Goal: Information Seeking & Learning: Learn about a topic

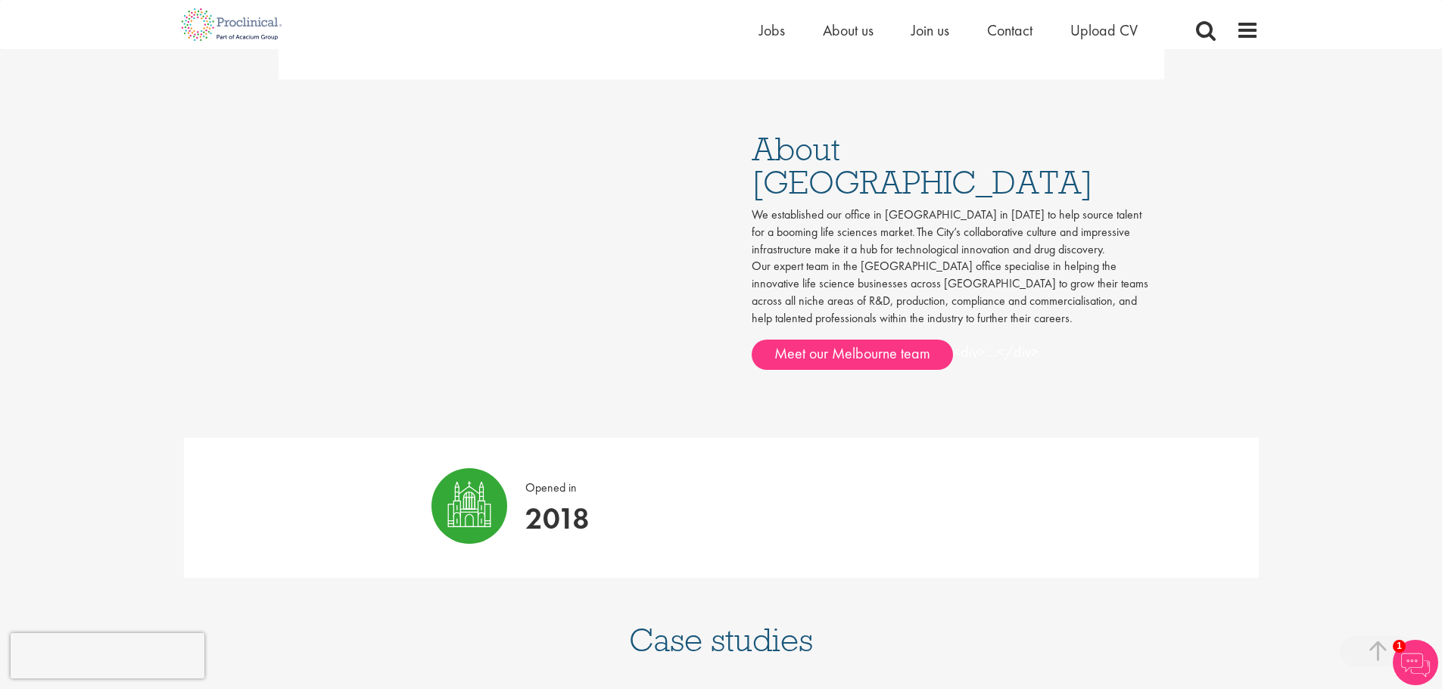
scroll to position [792, 0]
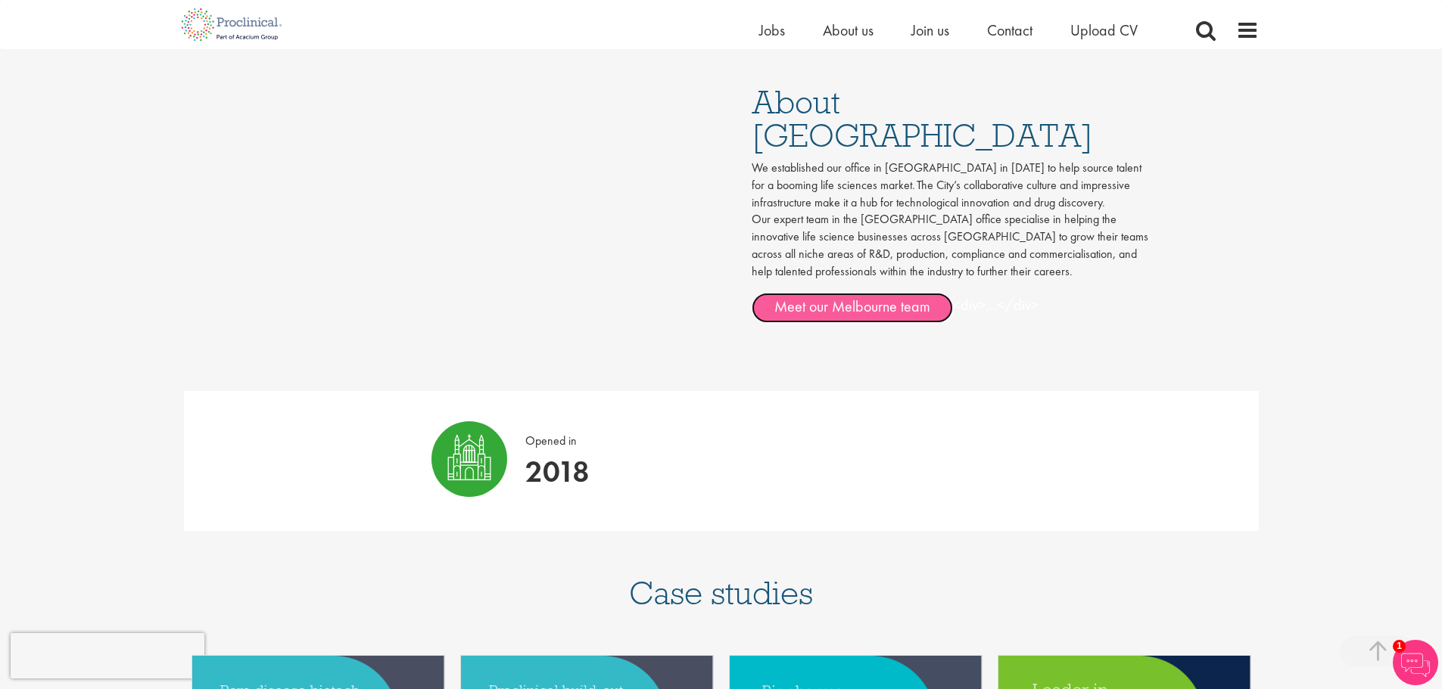
click at [856, 293] on link "Meet our Melbourne team" at bounding box center [852, 308] width 201 height 30
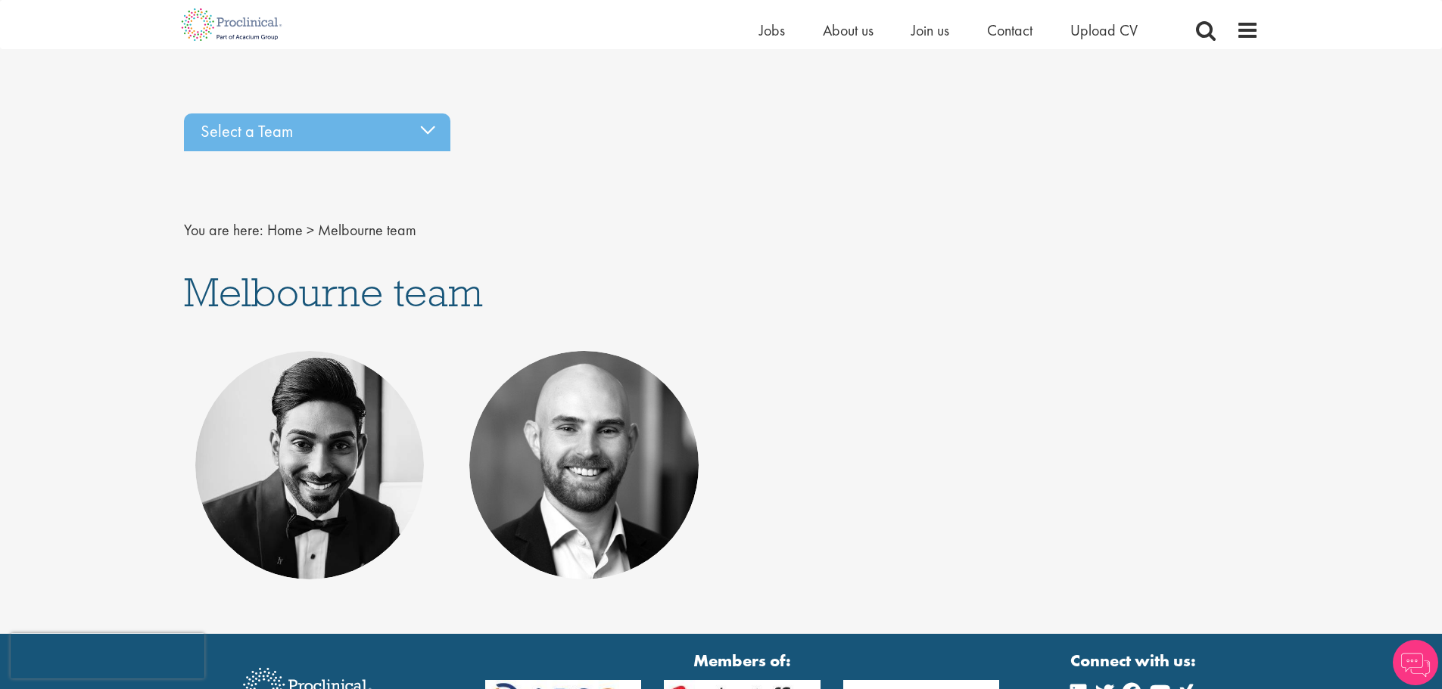
scroll to position [166, 0]
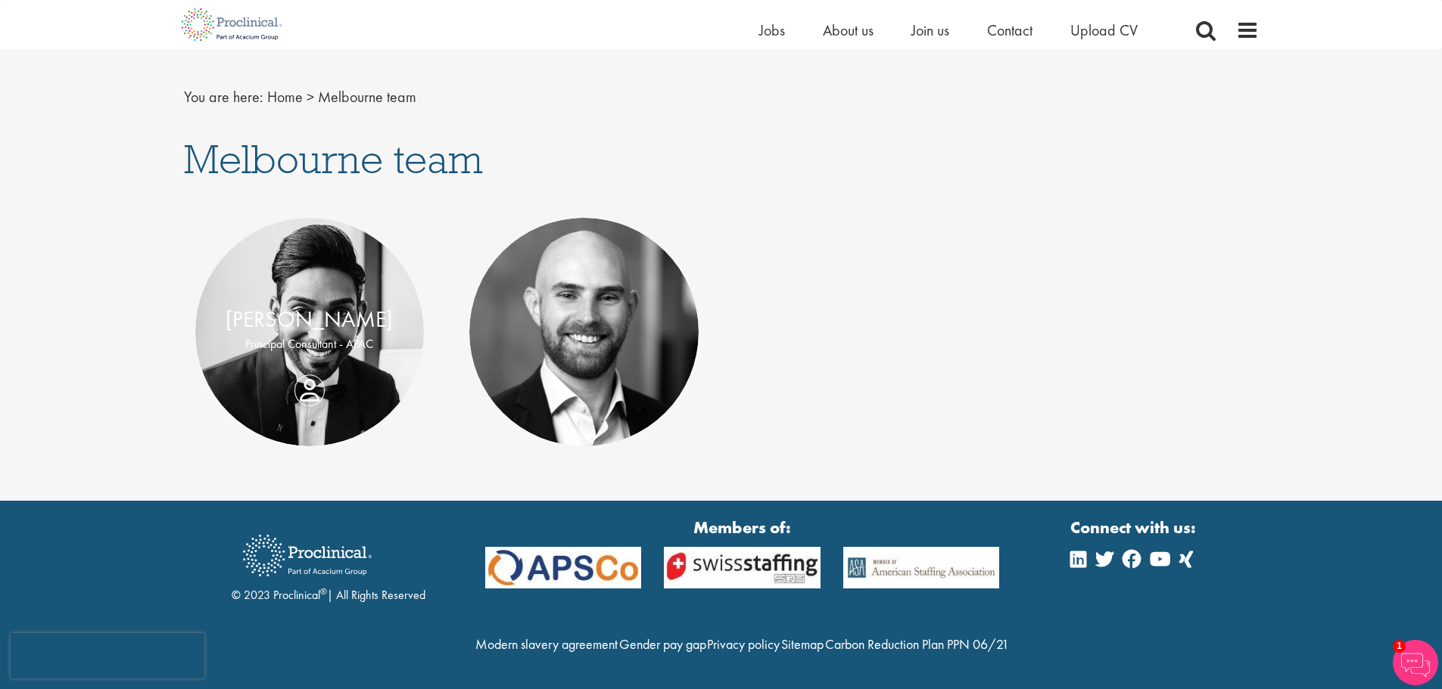
click at [315, 350] on div "Jason Nathan Principal Consultant - APAC" at bounding box center [309, 332] width 229 height 58
click at [303, 305] on link "[PERSON_NAME]" at bounding box center [309, 319] width 167 height 29
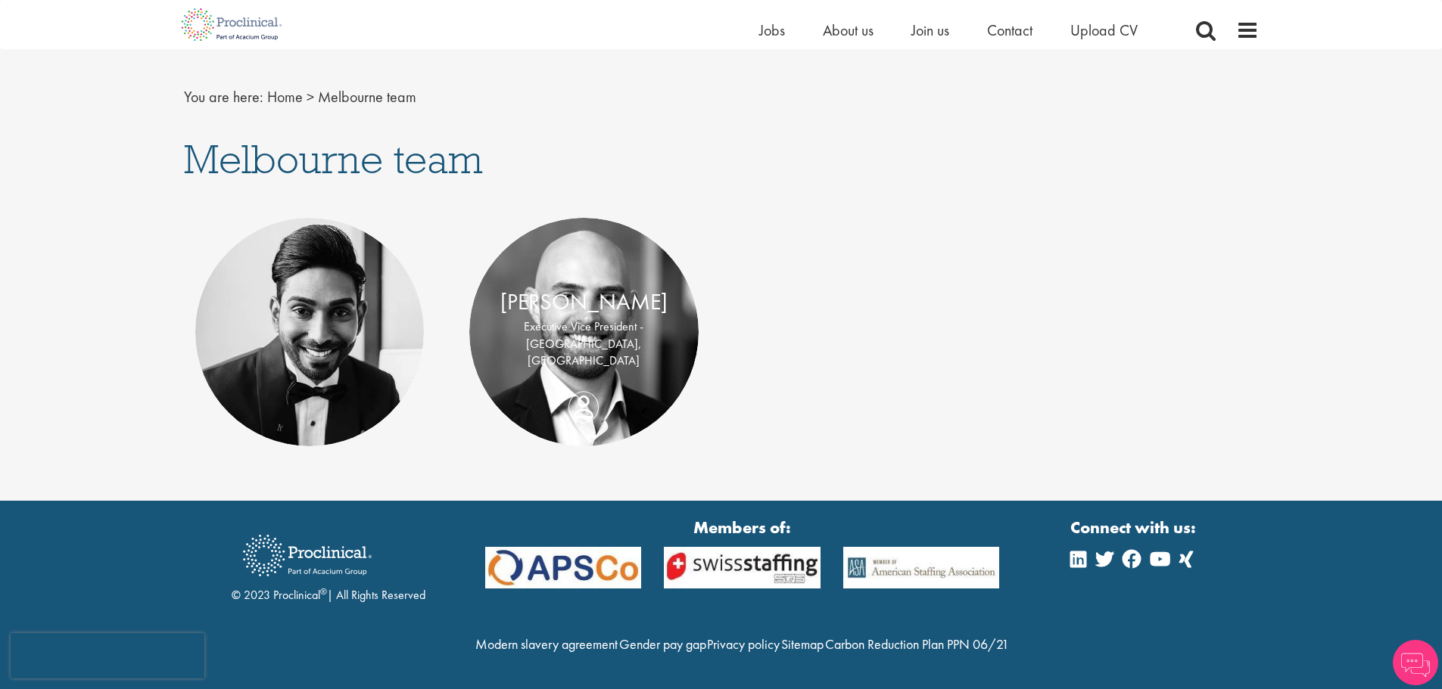
scroll to position [166, 0]
click at [555, 288] on link "[PERSON_NAME]" at bounding box center [583, 302] width 167 height 29
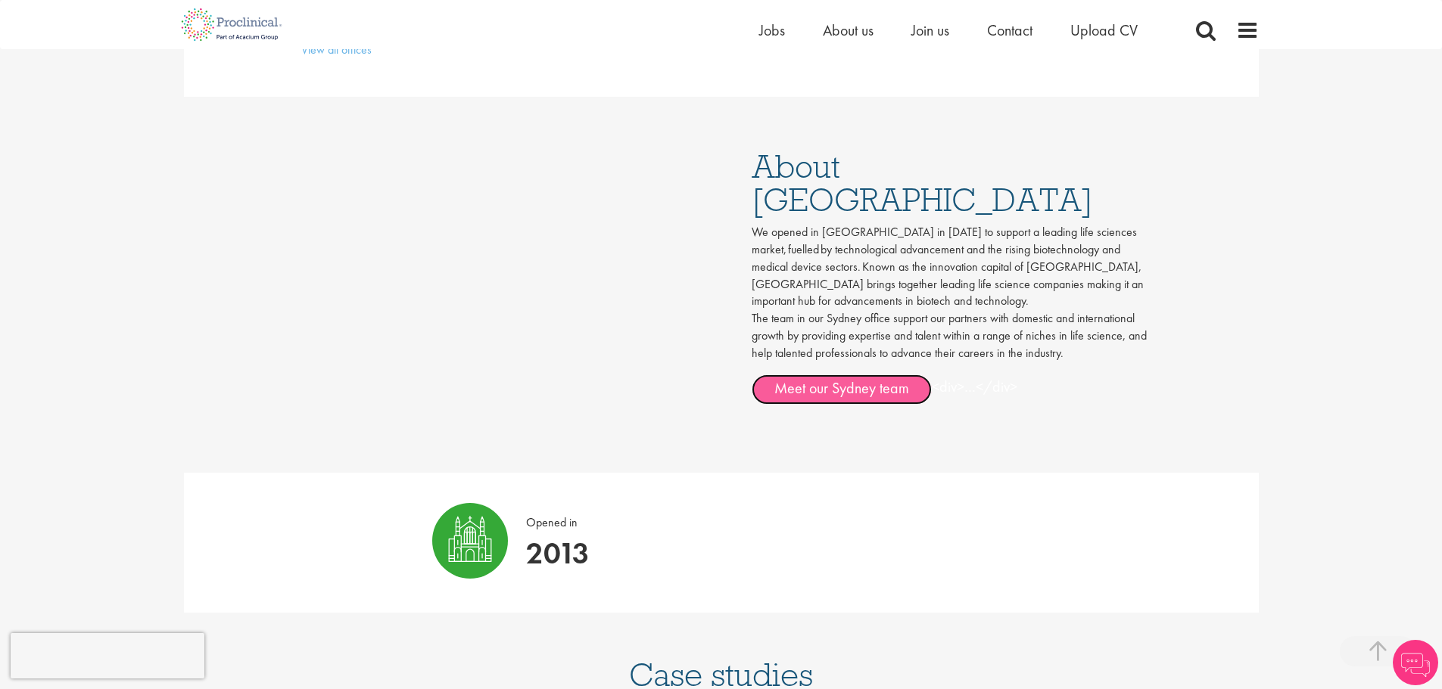
click at [846, 375] on link "Meet our Sydney team" at bounding box center [842, 390] width 180 height 30
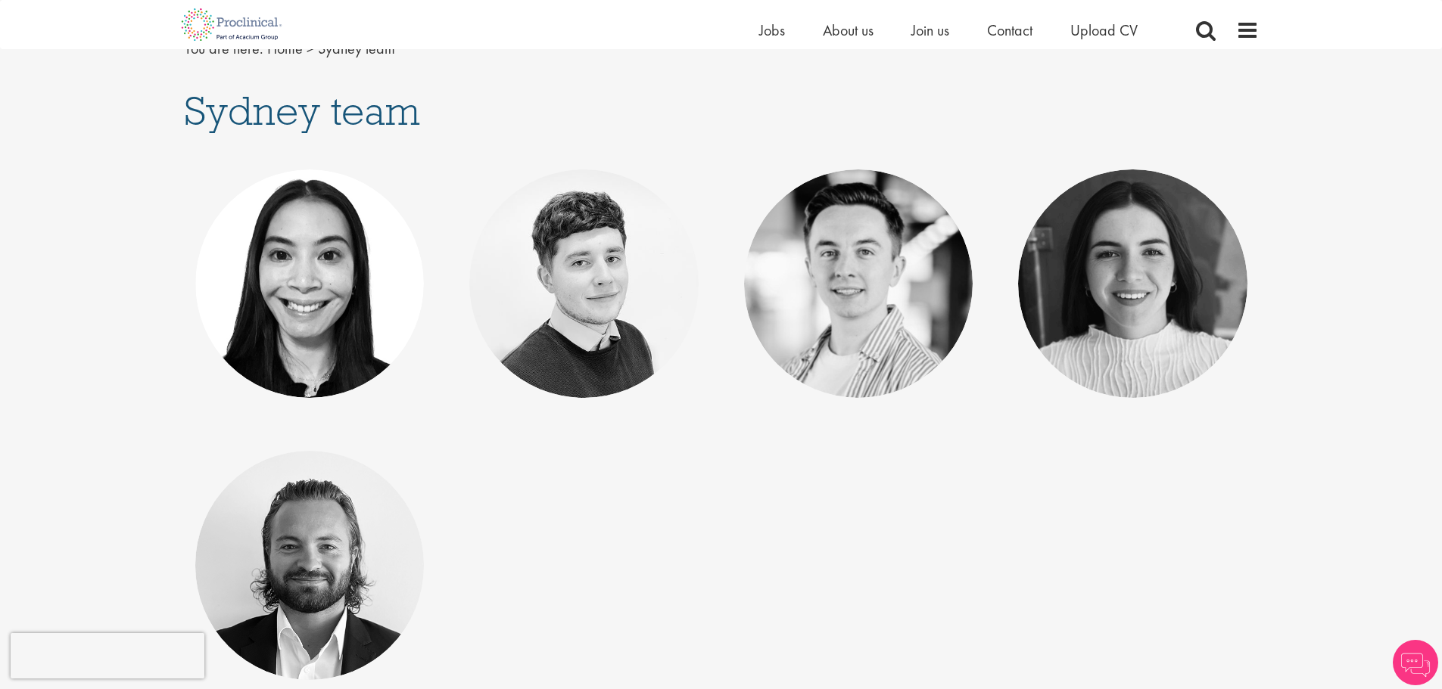
scroll to position [202, 0]
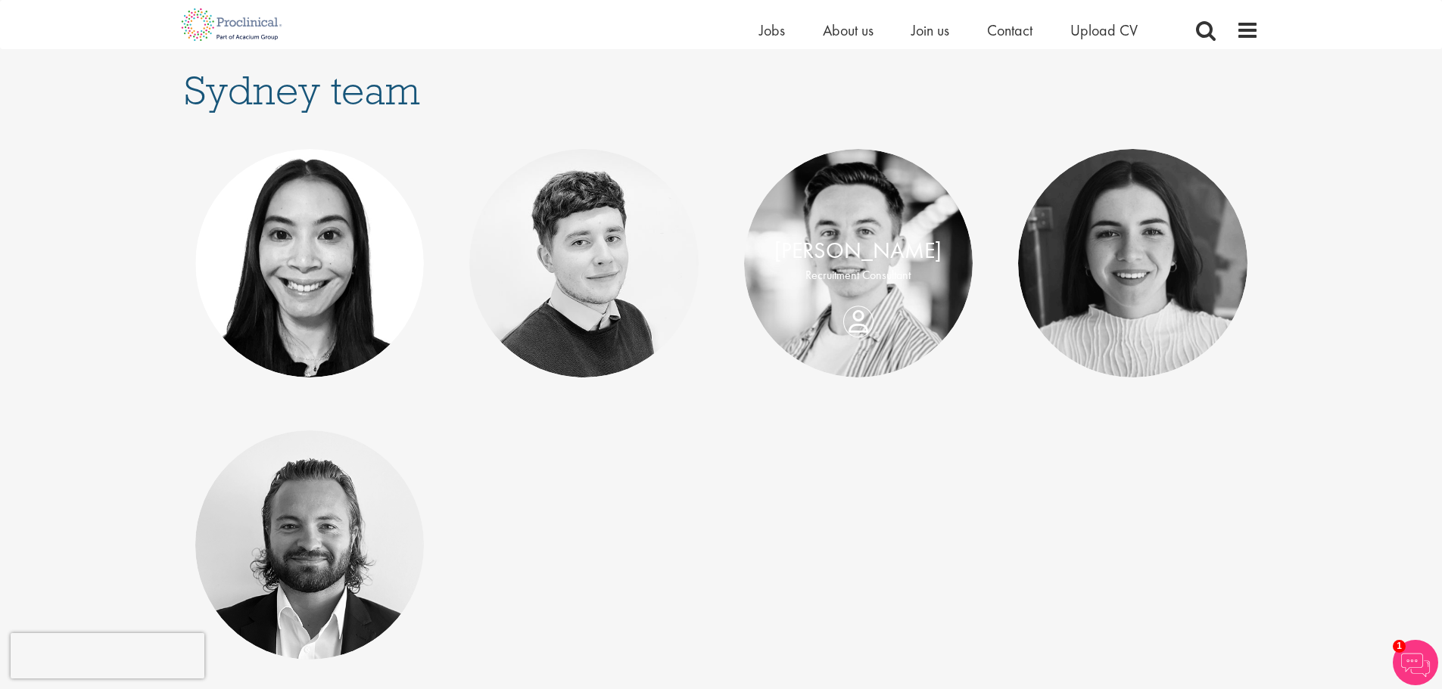
click at [858, 282] on p "Recruitment Consultant" at bounding box center [858, 275] width 199 height 17
click at [844, 239] on link "Danny McDade" at bounding box center [857, 250] width 167 height 29
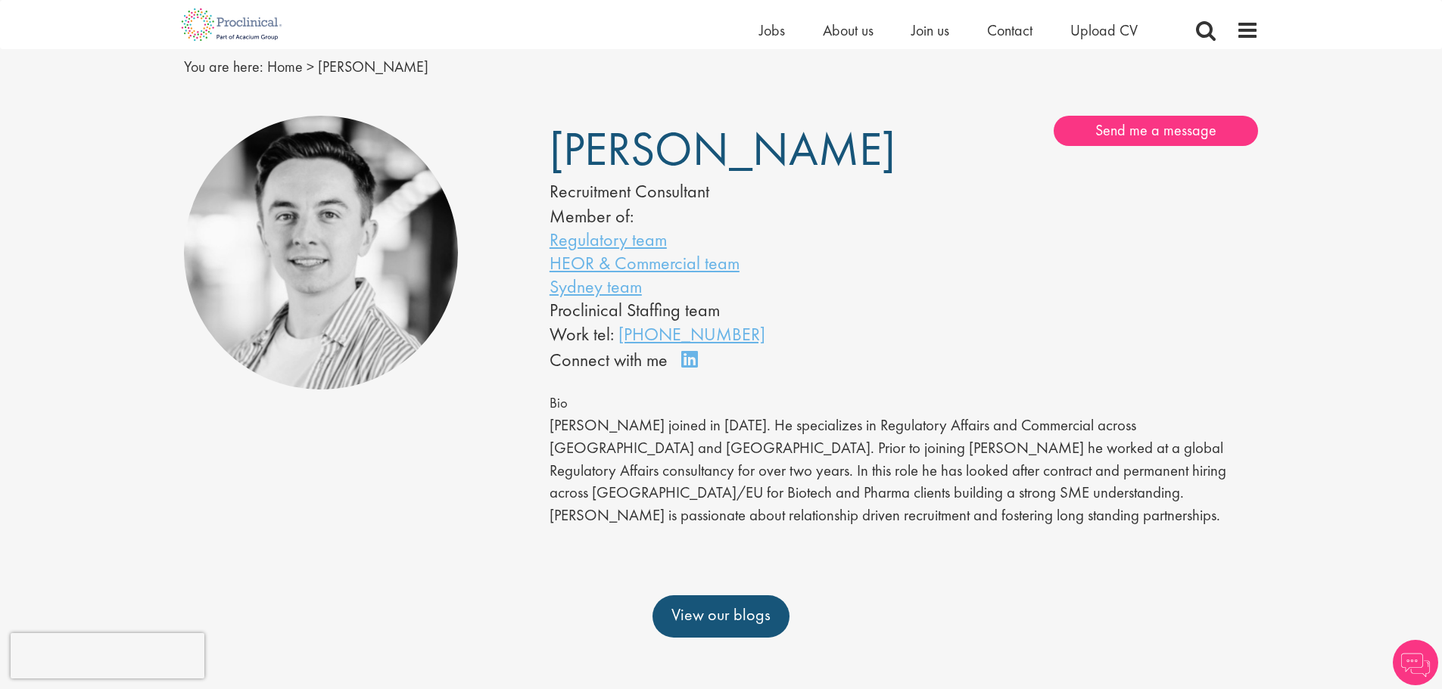
scroll to position [54, 0]
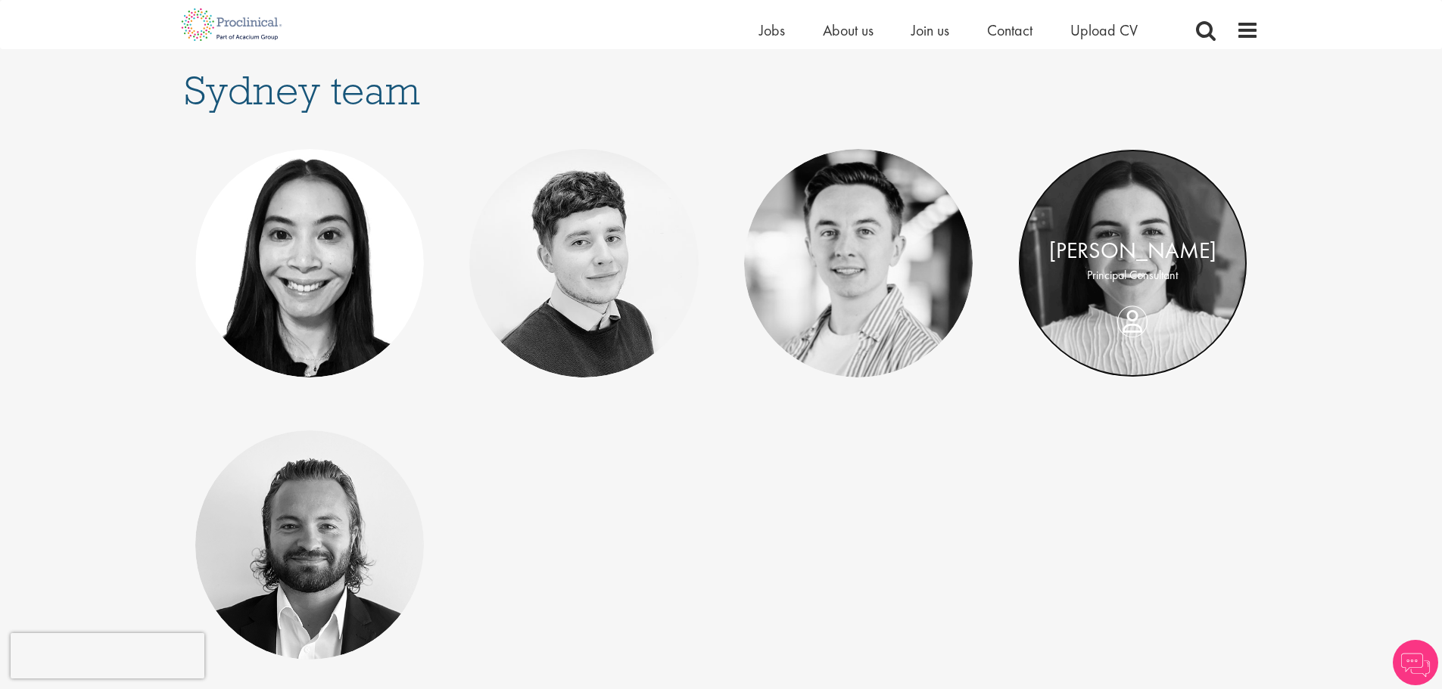
click at [1127, 227] on link at bounding box center [1132, 263] width 229 height 229
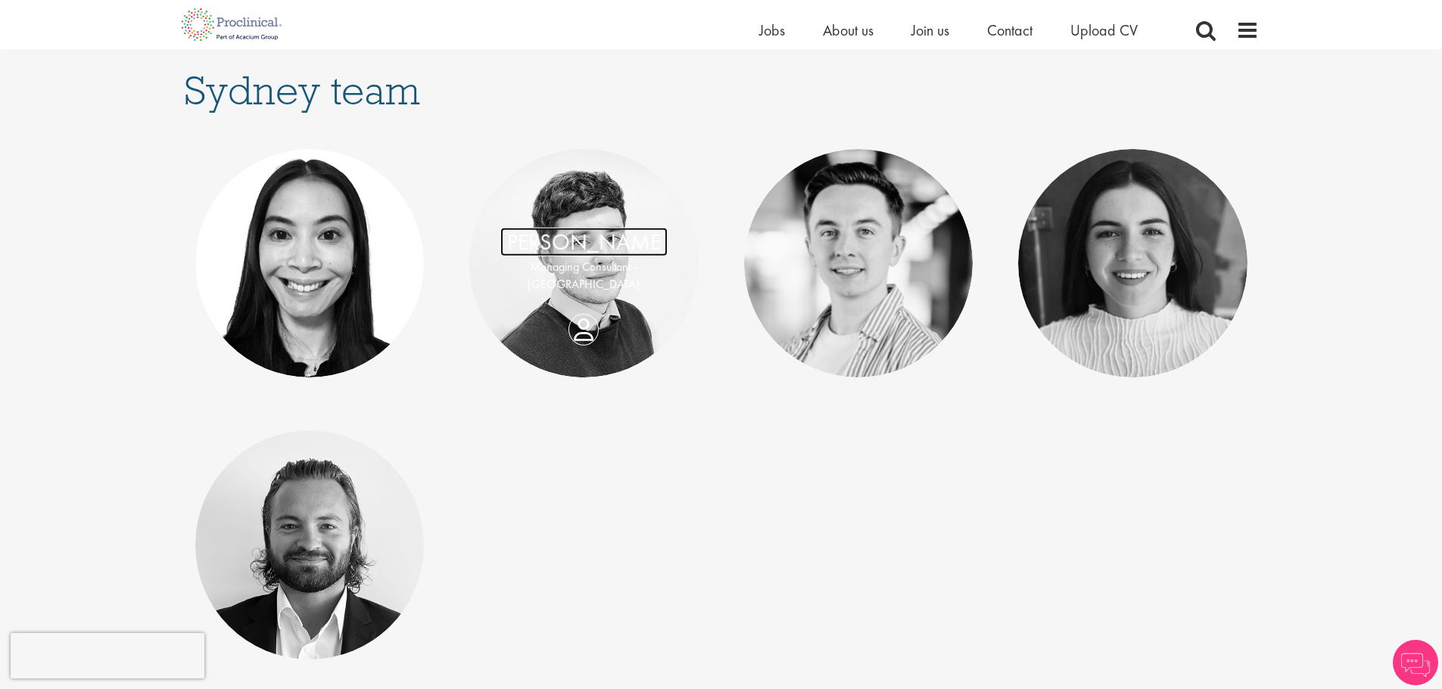
click at [586, 238] on link "[PERSON_NAME]" at bounding box center [583, 242] width 167 height 29
click at [315, 252] on link "[PERSON_NAME]" at bounding box center [309, 250] width 167 height 29
click at [312, 521] on link "[PERSON_NAME]" at bounding box center [309, 532] width 167 height 29
